Goal: Task Accomplishment & Management: Complete application form

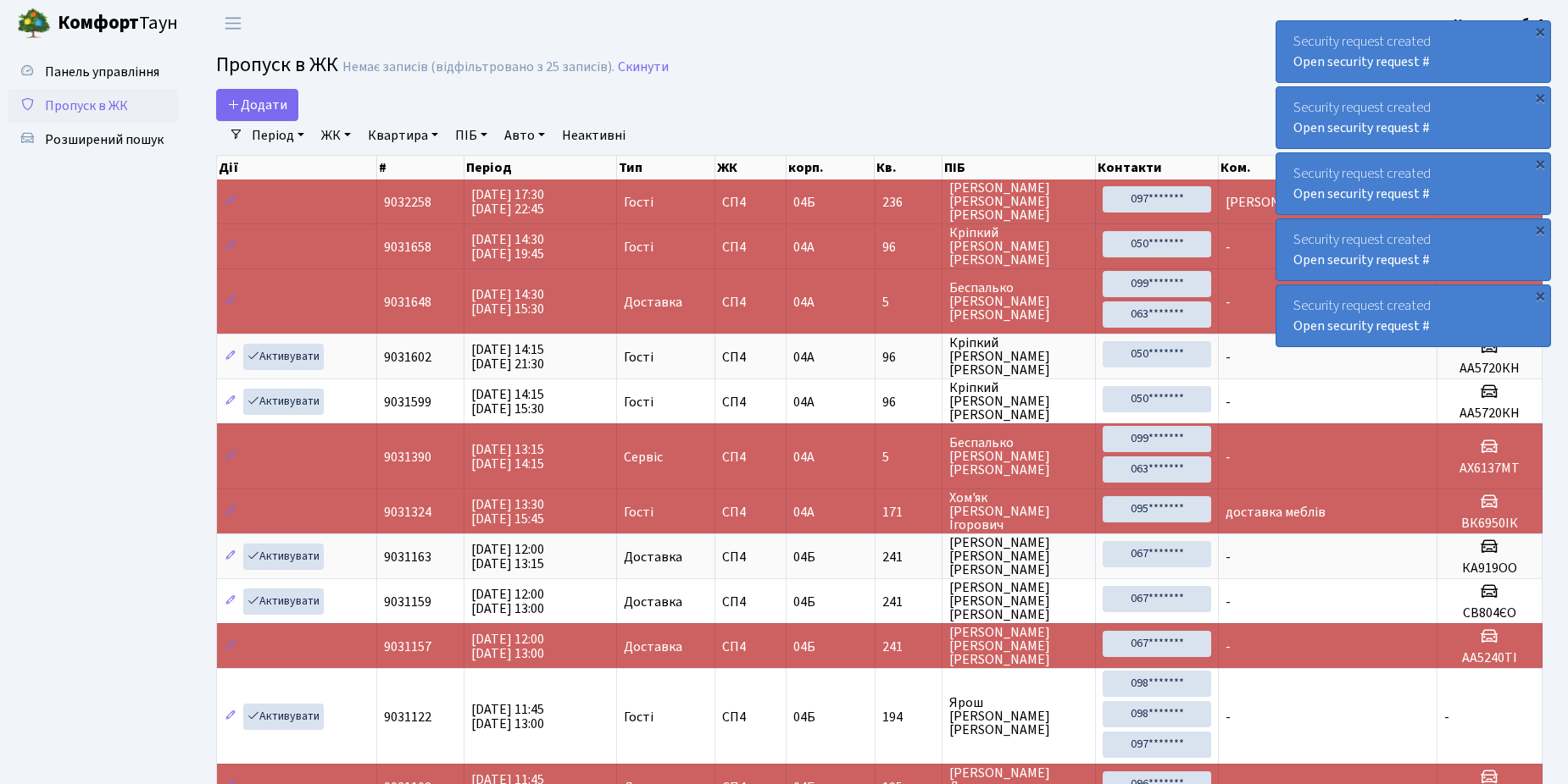
select select "25"
click at [290, 112] on link "Додати" at bounding box center [257, 104] width 83 height 32
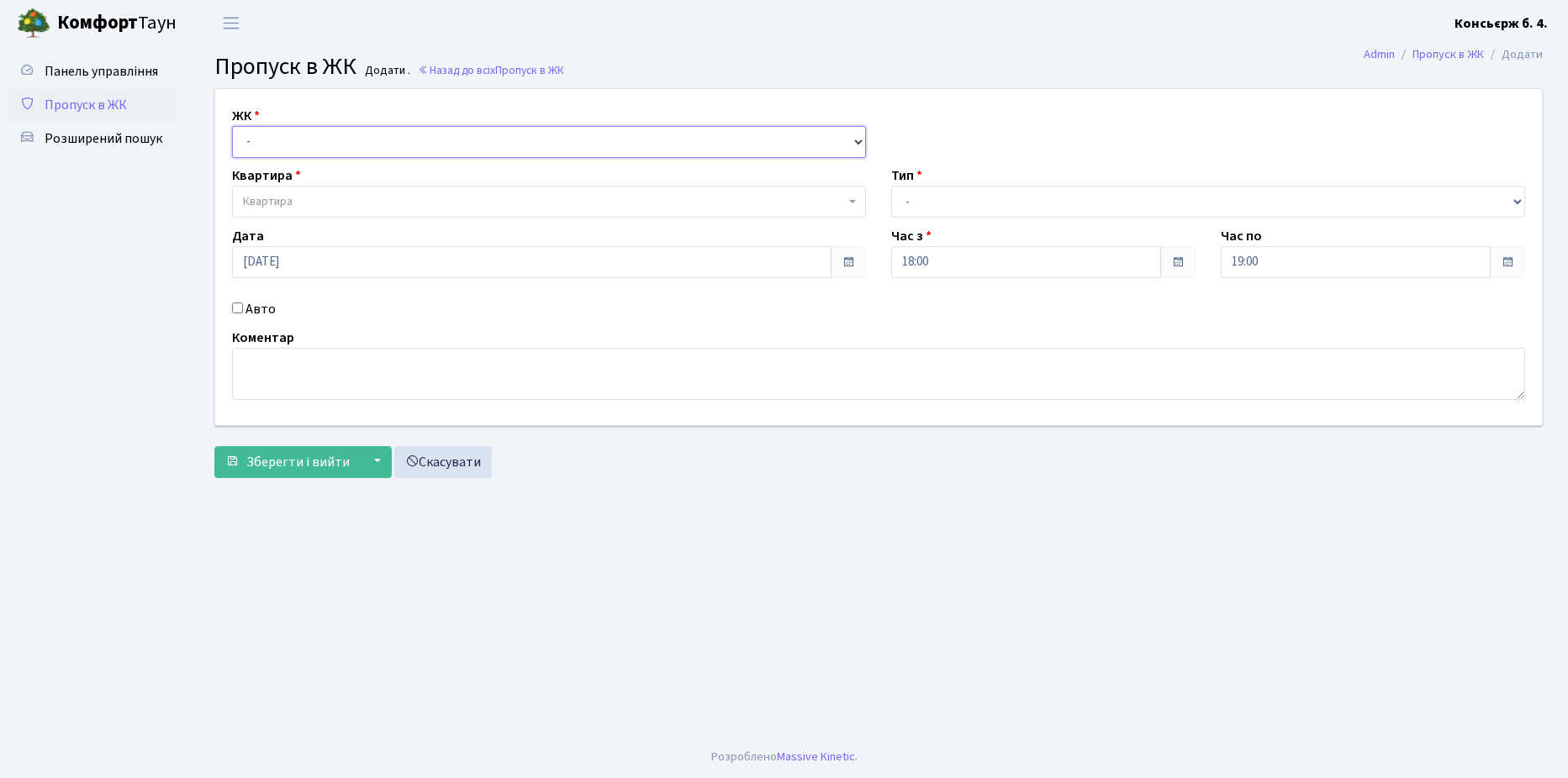
click at [326, 134] on select "- СП4, Столичне шосе, 5" at bounding box center [549, 141] width 634 height 32
select select "325"
click at [232, 126] on select "- СП4, Столичне шосе, 5" at bounding box center [549, 141] width 634 height 32
select select
click at [326, 199] on span "Квартира" at bounding box center [544, 202] width 602 height 17
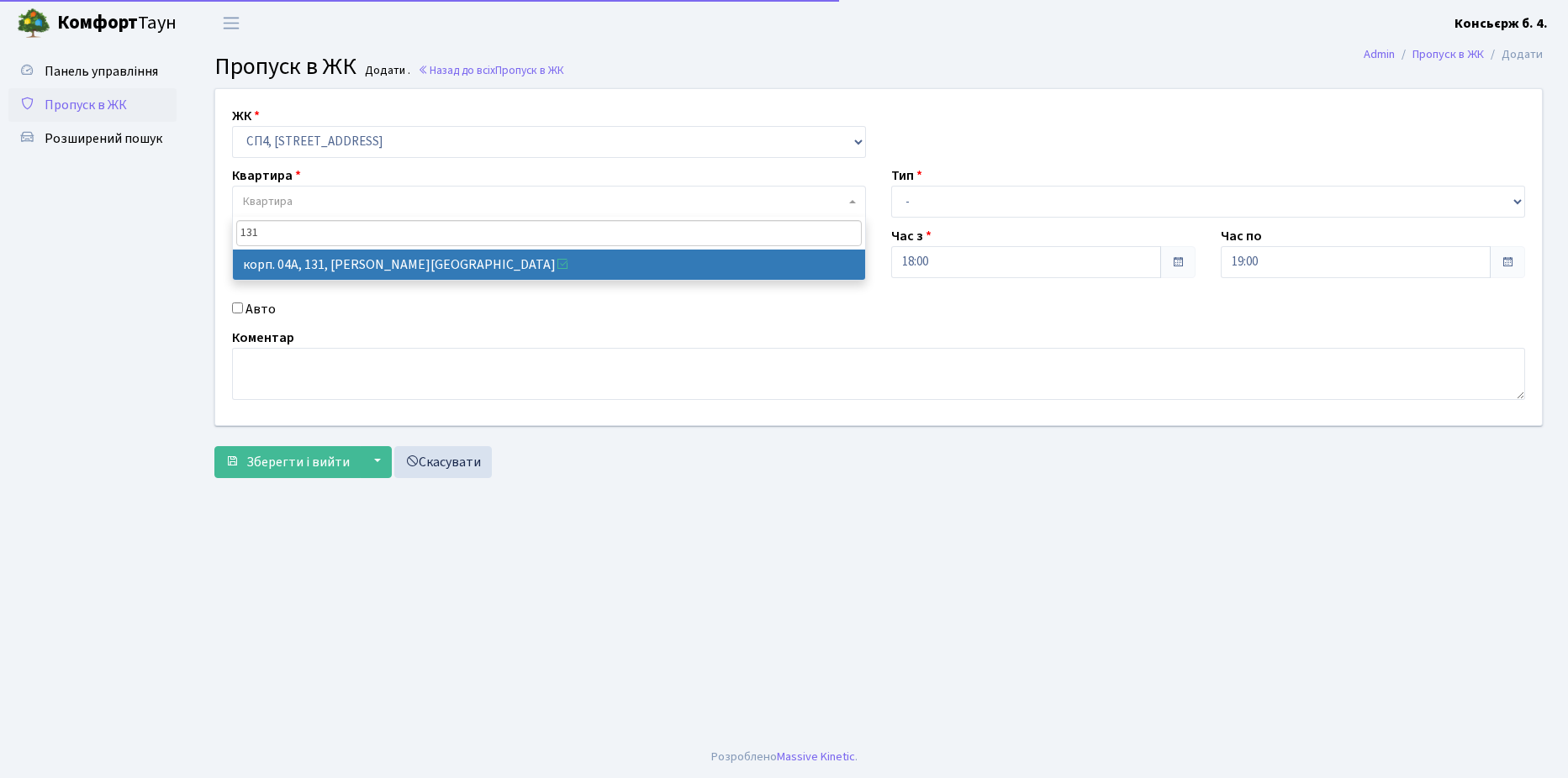
type input "131"
select select "21159"
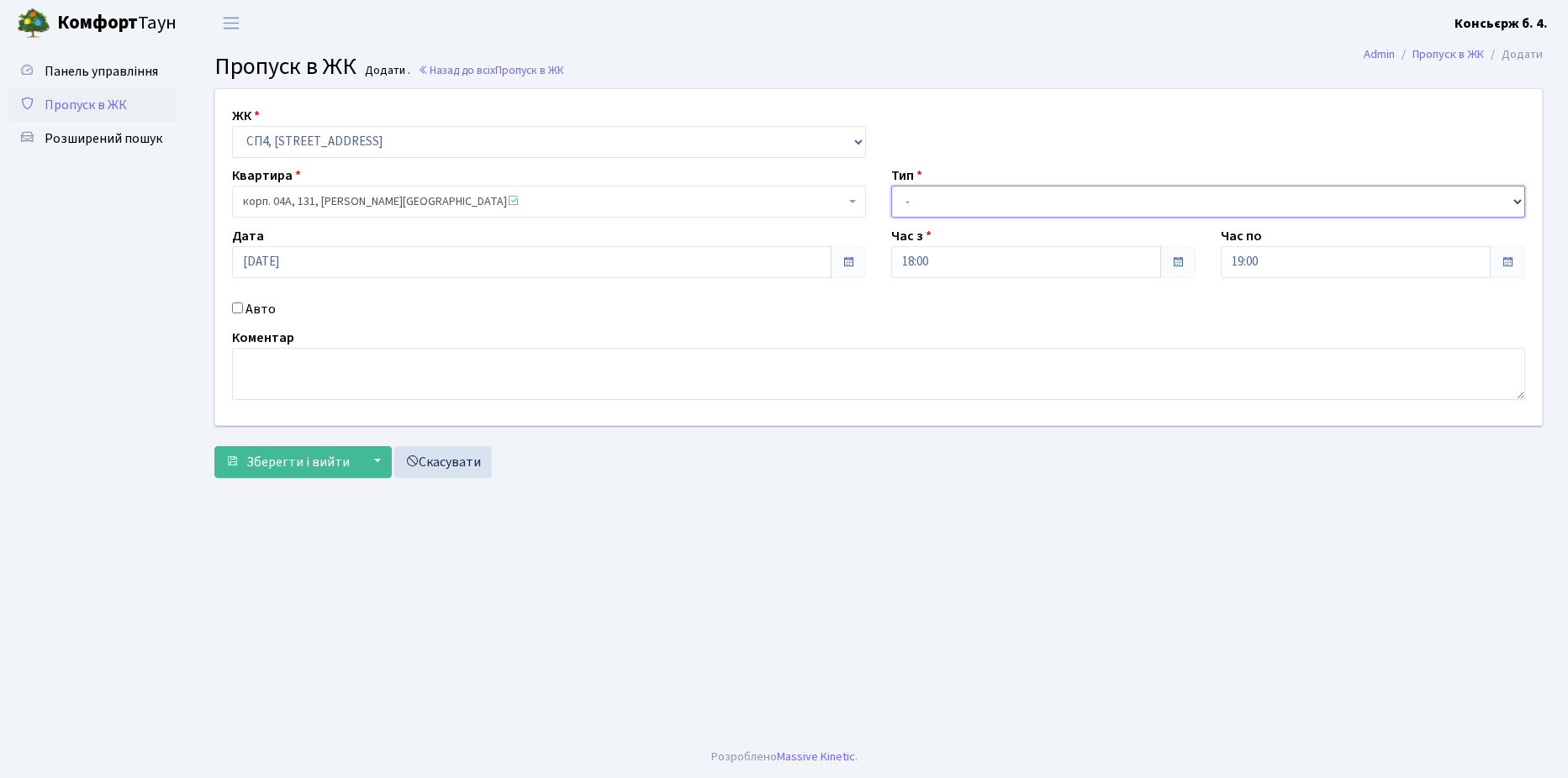
click at [939, 204] on select "- Доставка Таксі Гості Сервіс" at bounding box center [1209, 202] width 634 height 32
select select "1"
click at [891, 186] on select "- Доставка Таксі Гості Сервіс" at bounding box center [1209, 202] width 634 height 32
click at [234, 308] on input "Авто" at bounding box center [237, 308] width 11 height 11
checkbox input "true"
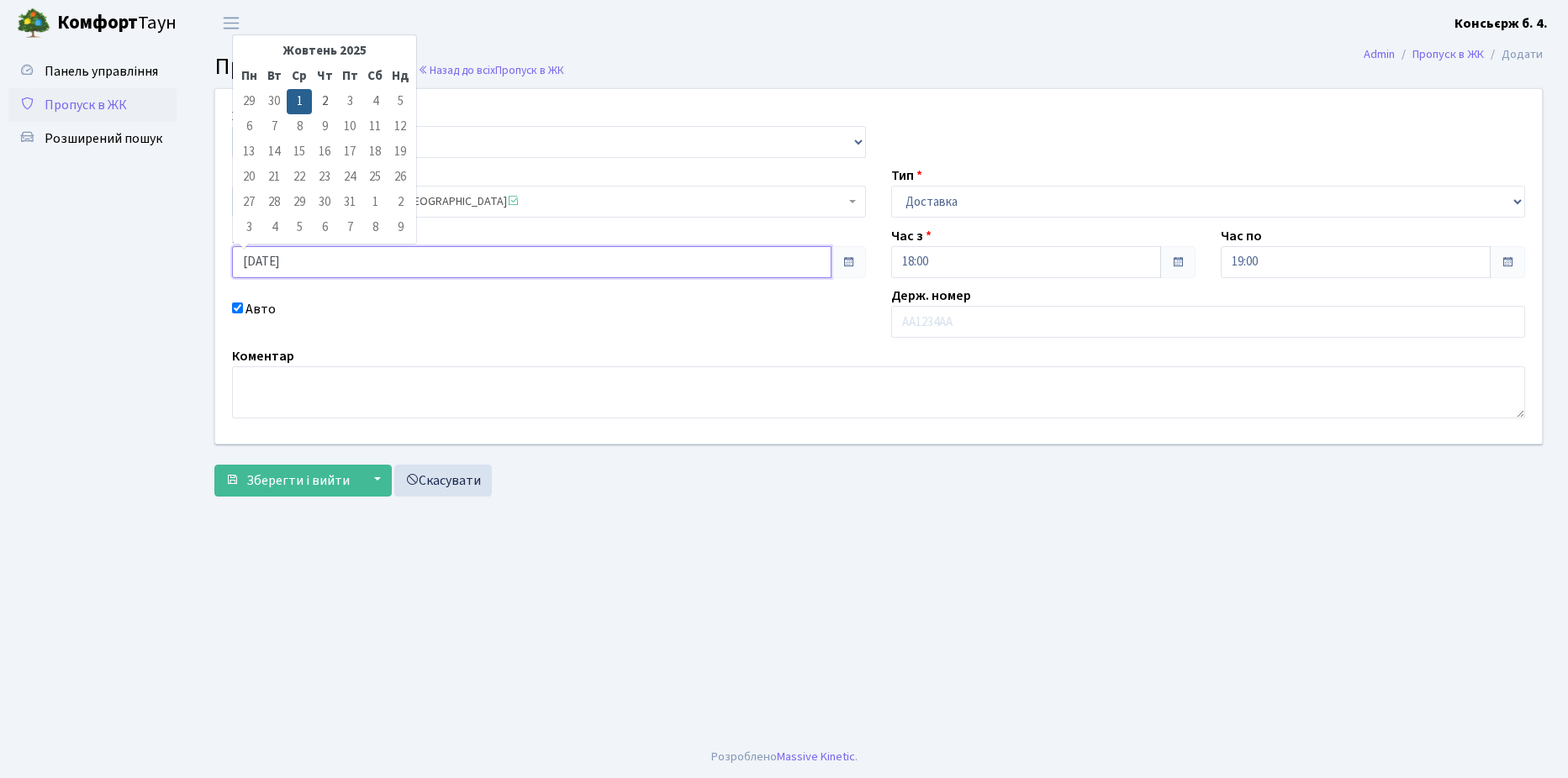
click at [269, 258] on input "01.10.2025" at bounding box center [532, 262] width 600 height 32
click at [315, 98] on td "2" at bounding box center [324, 101] width 25 height 25
type input "02.10.2025"
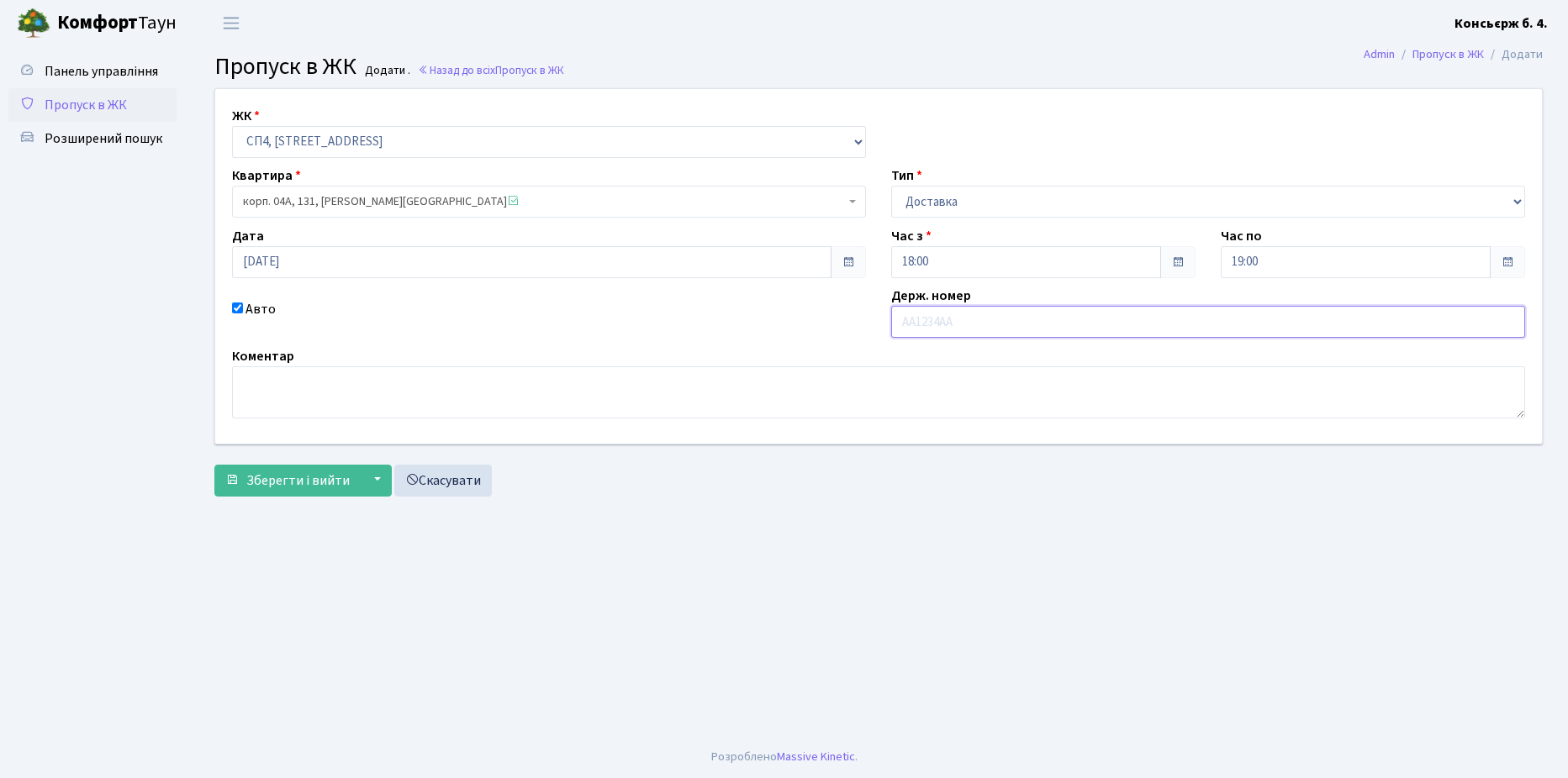
click at [1048, 331] on input "text" at bounding box center [1209, 321] width 634 height 32
type input "BI3645EC"
click at [278, 486] on span "Зберегти і вийти" at bounding box center [298, 480] width 103 height 18
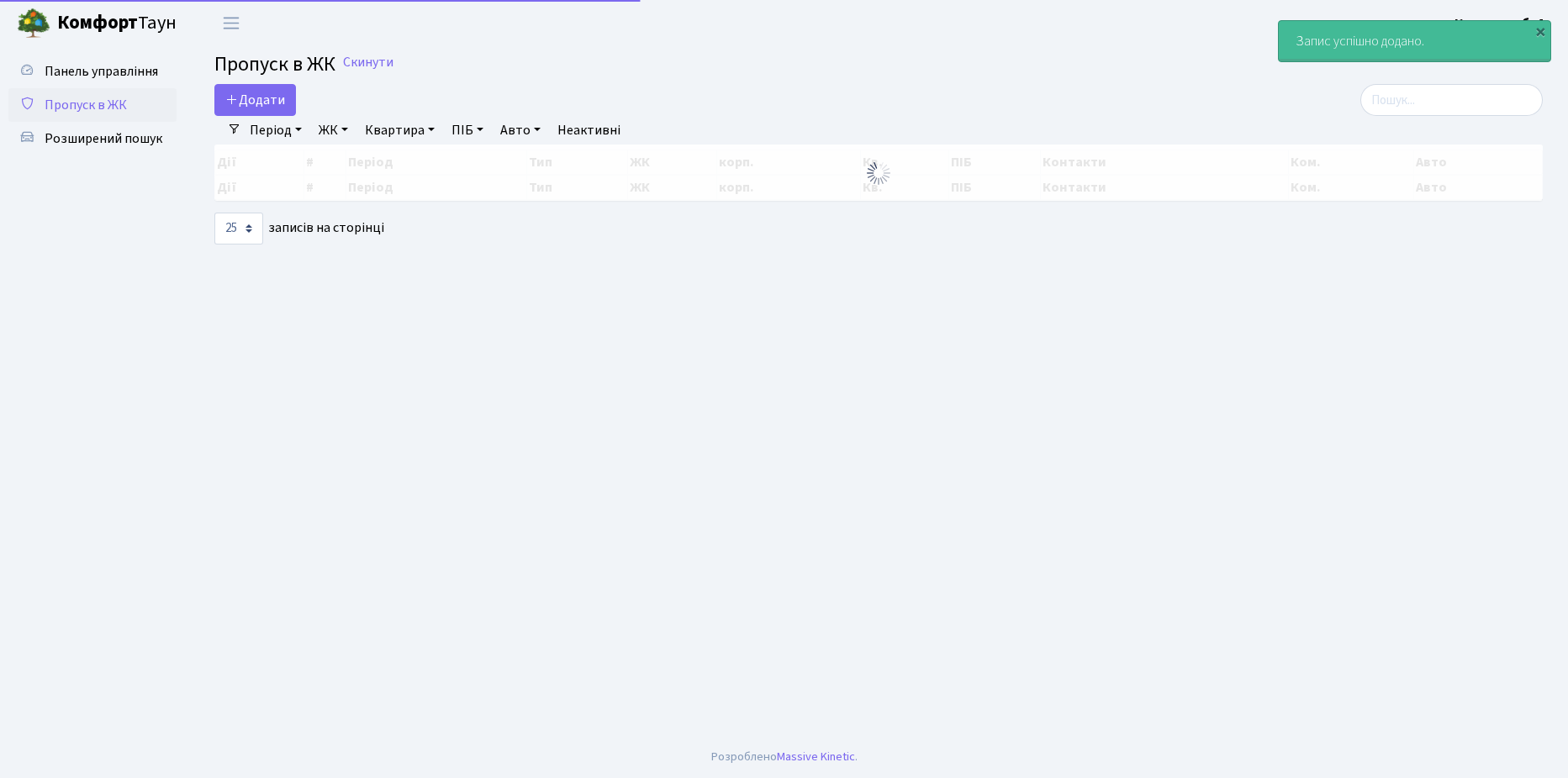
select select "25"
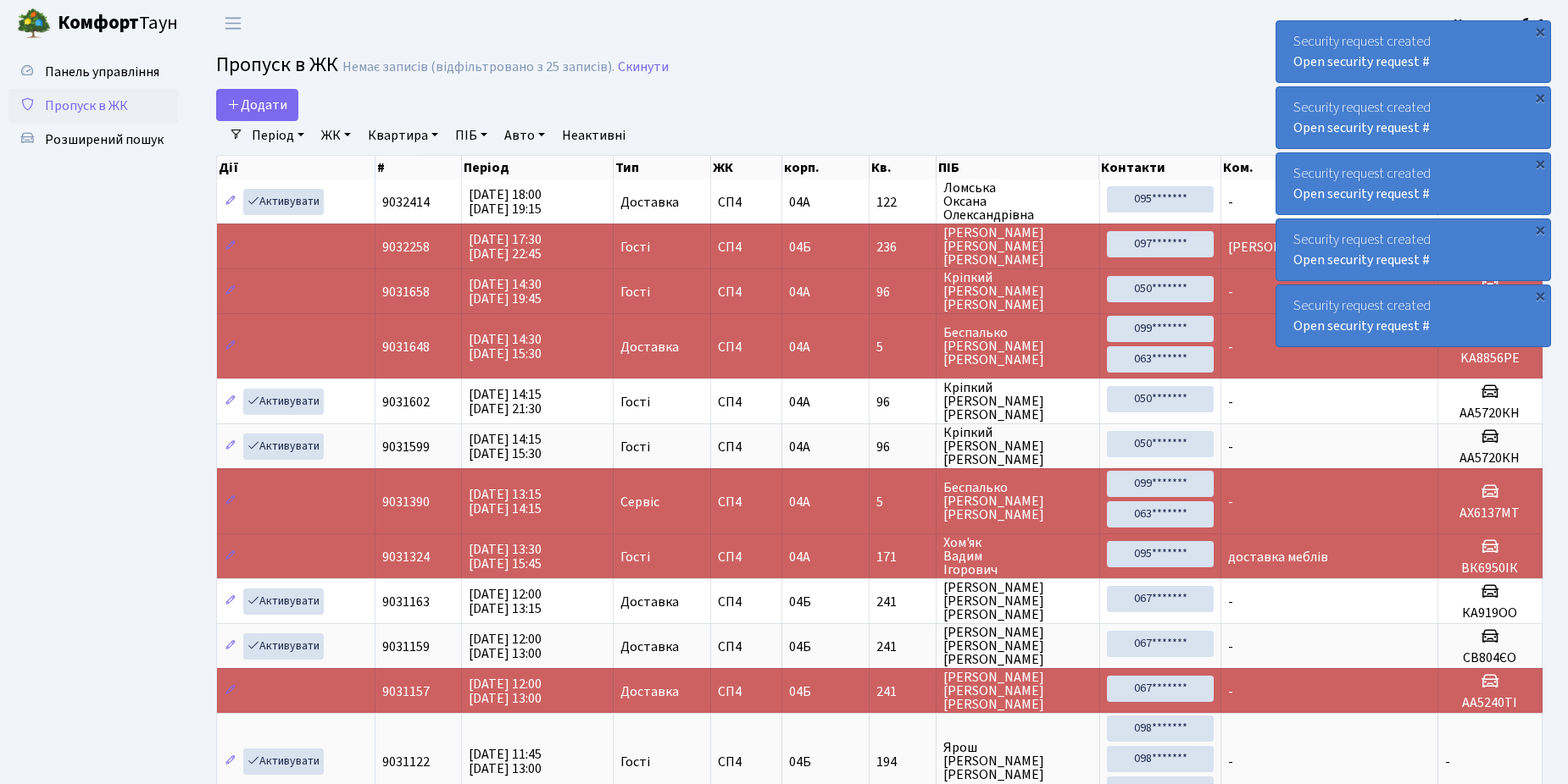
click at [124, 95] on link "Пропуск в ЖК" at bounding box center [93, 105] width 169 height 34
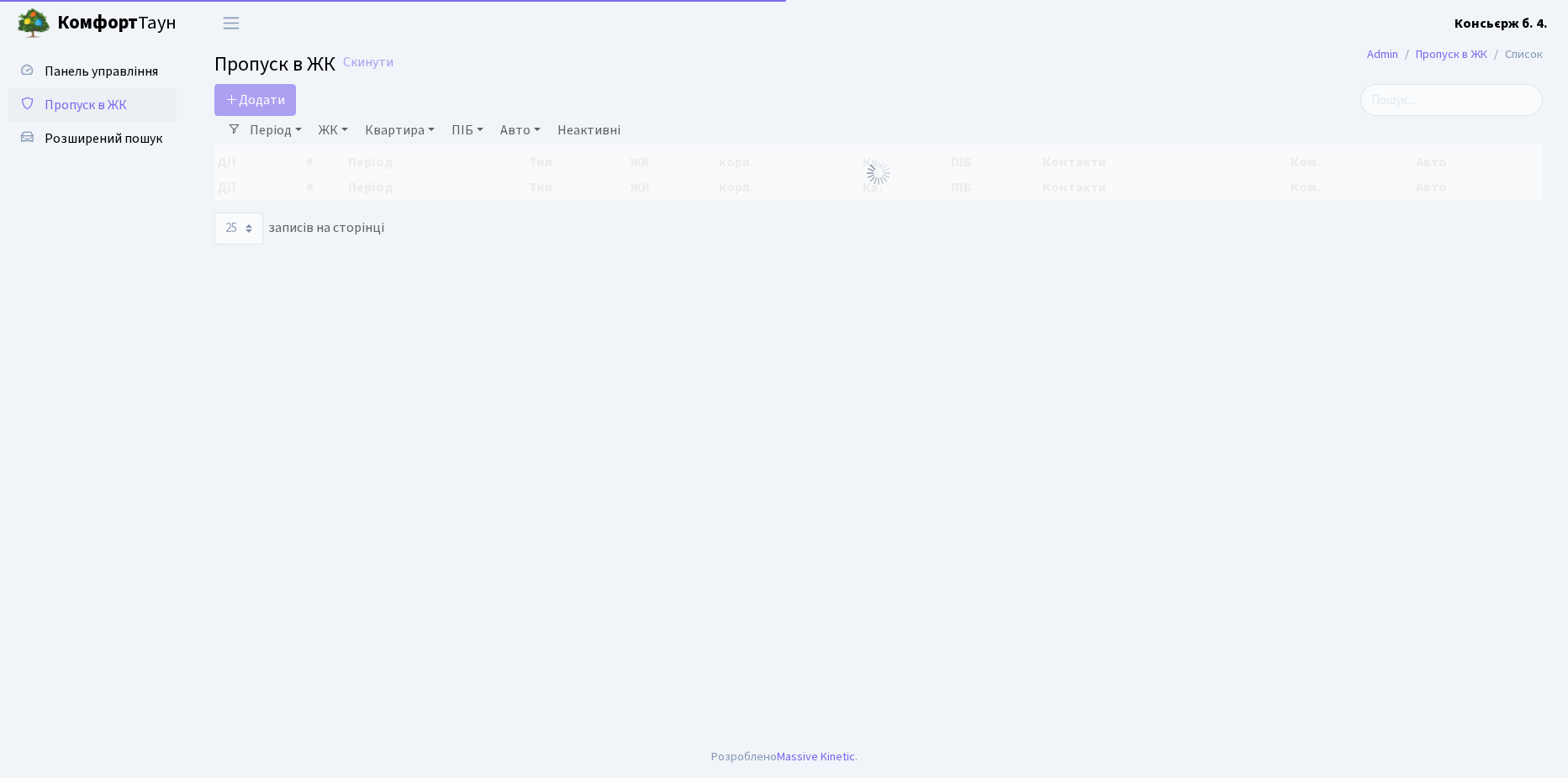
select select "25"
